Goal: Communication & Community: Answer question/provide support

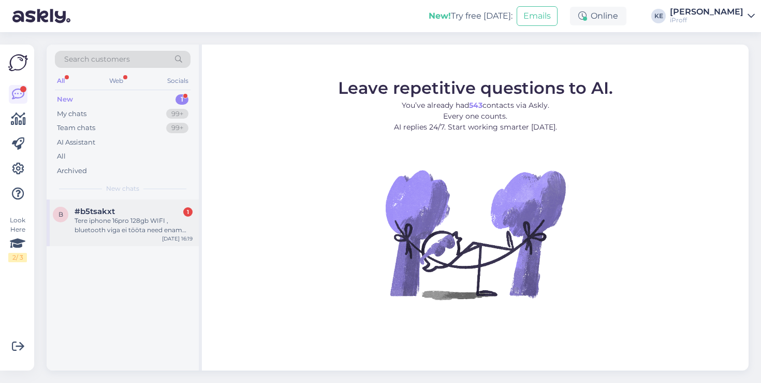
click at [130, 233] on div "Tere iphone 16pro 128gb WIFI , bluetooth viga ei tööta need enam mis see [PERSO…" at bounding box center [134, 225] width 118 height 19
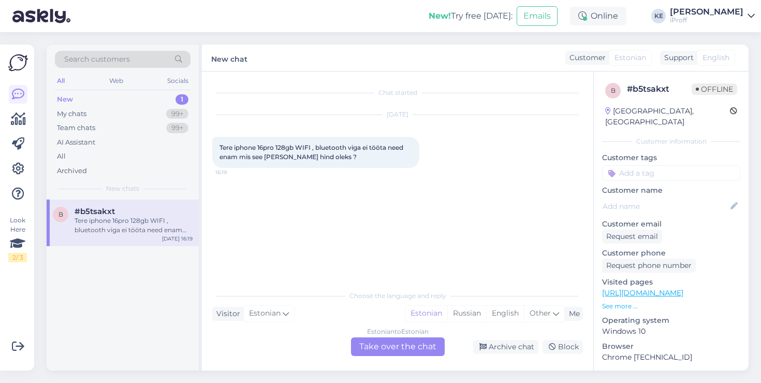
click at [410, 345] on div "Estonian to Estonian Take over the chat" at bounding box center [398, 346] width 94 height 19
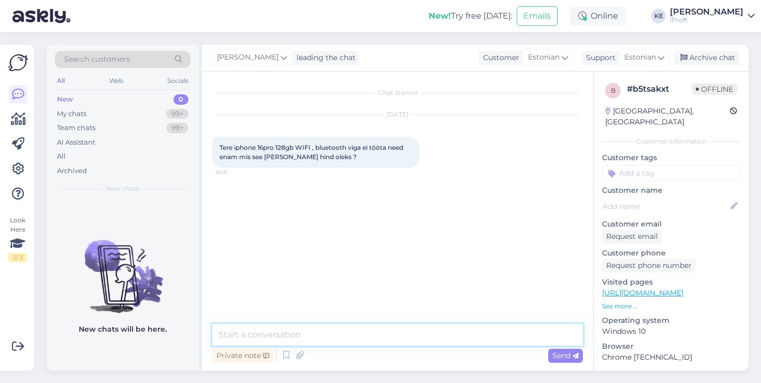
click at [394, 335] on textarea at bounding box center [397, 335] width 371 height 22
type textarea "Tervist!"
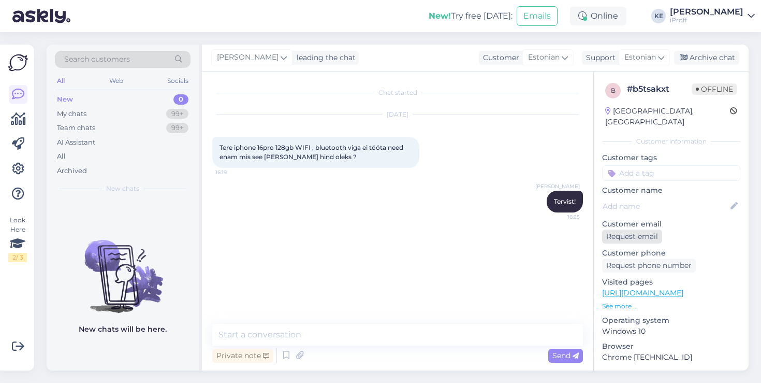
click at [657, 231] on div "Request email" at bounding box center [632, 236] width 60 height 14
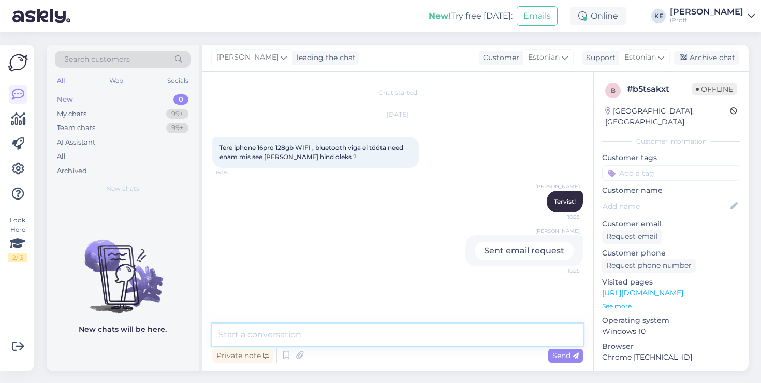
click at [489, 338] on textarea at bounding box center [397, 335] width 371 height 22
type textarea "Sellise probleemiga pole veel keegi"
click at [487, 336] on textarea at bounding box center [397, 335] width 371 height 22
click at [333, 328] on textarea at bounding box center [397, 335] width 371 height 22
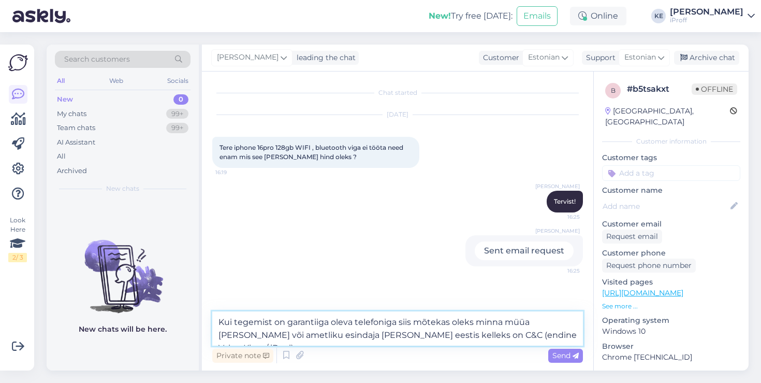
type textarea "Kui tegemist on garantiiga oleva telefoniga siis mõtekas oleks minna müüa [PERS…"
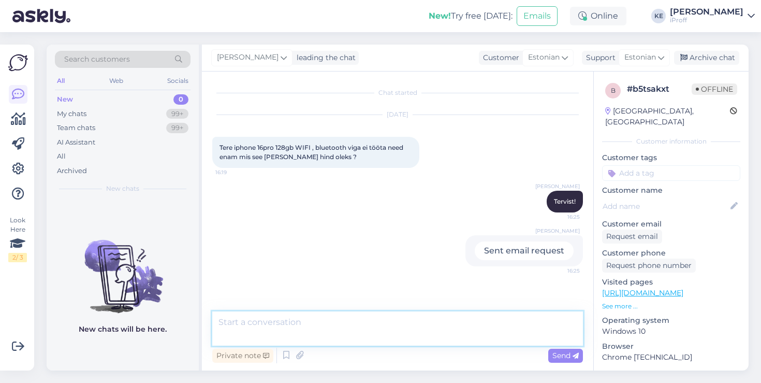
scroll to position [26, 0]
